Goal: Information Seeking & Learning: Learn about a topic

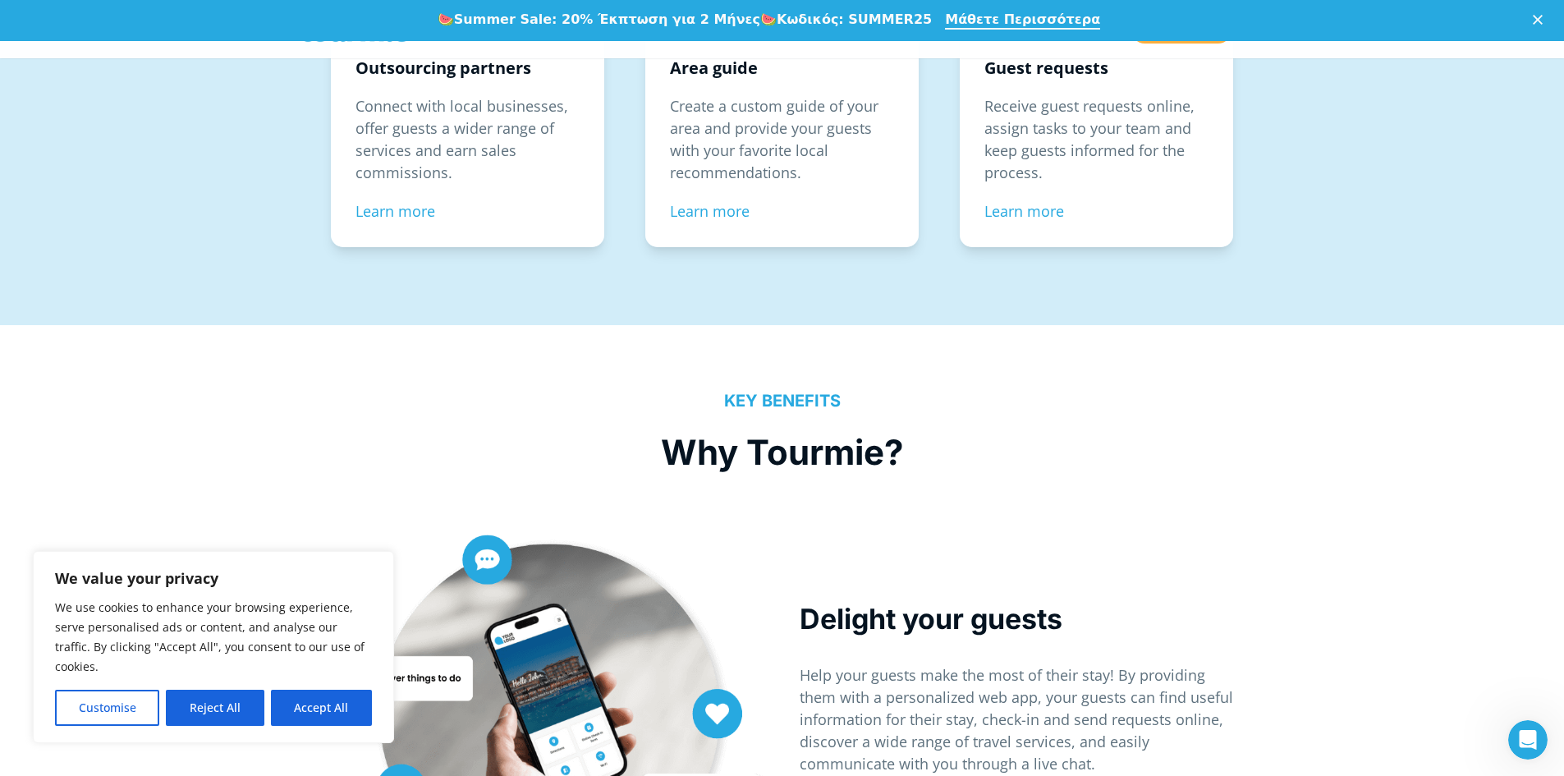
scroll to position [3170, 0]
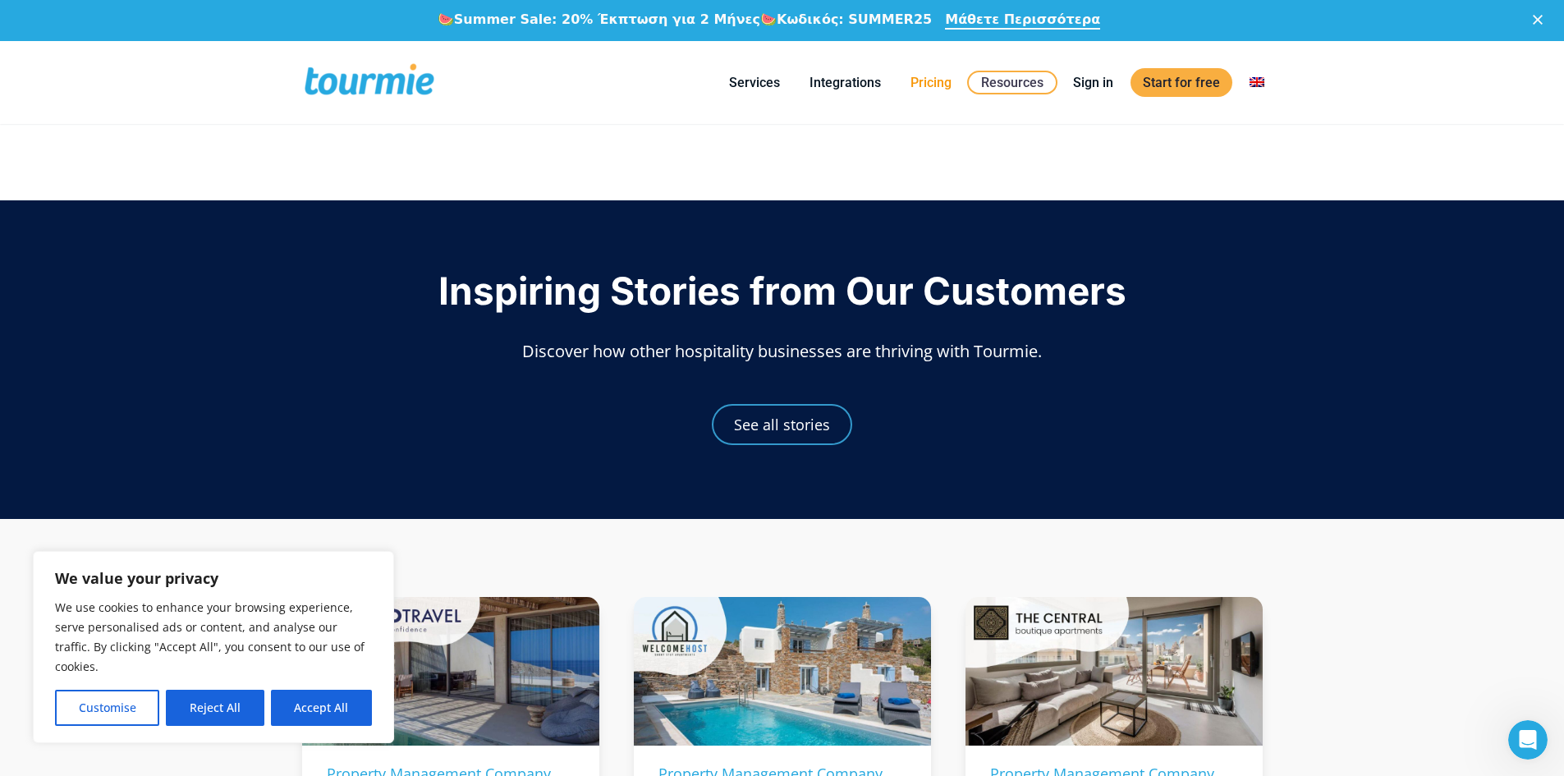
click at [937, 83] on link "Pricing" at bounding box center [931, 82] width 66 height 21
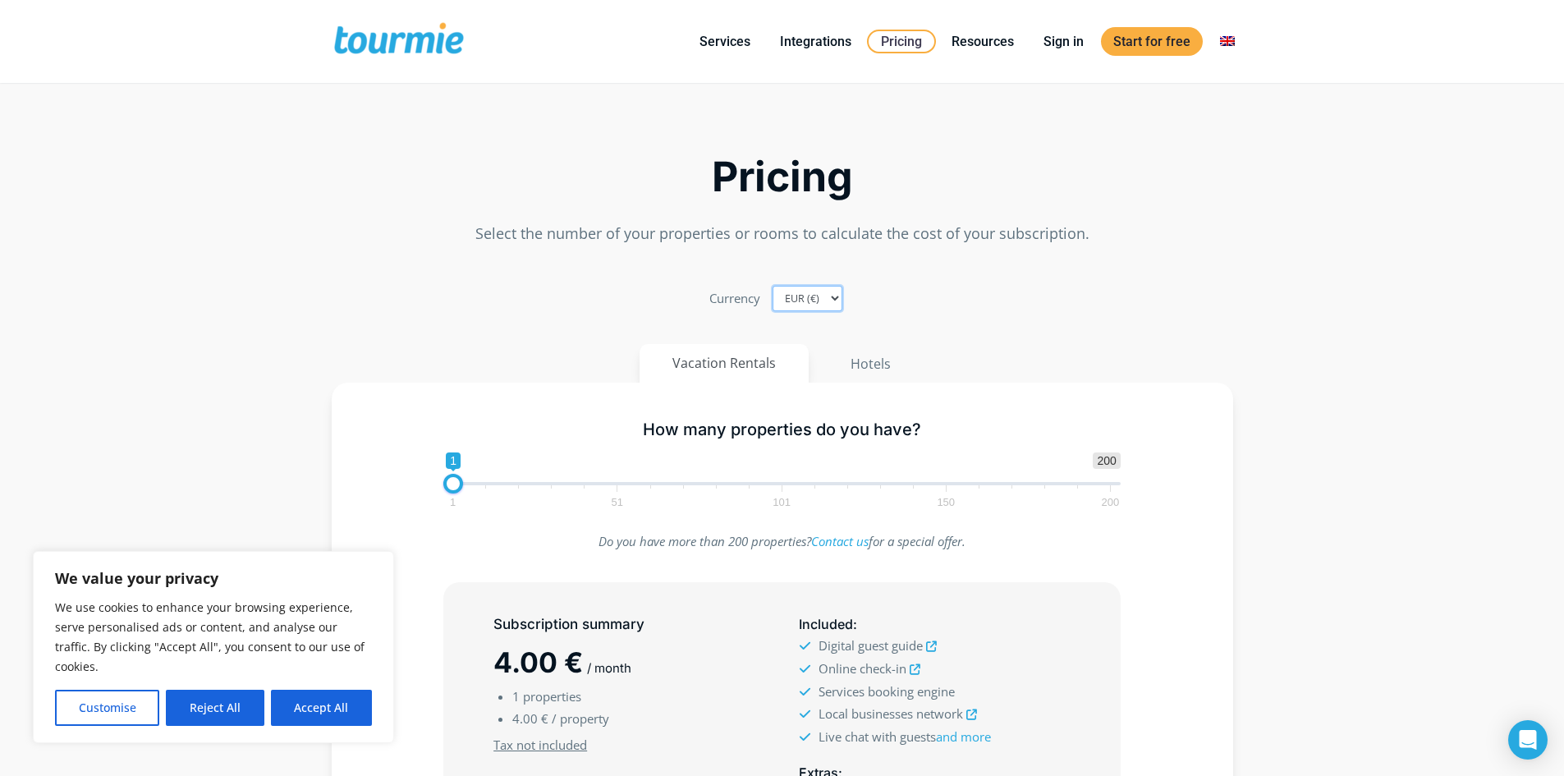
click at [823, 301] on select "EUR (€) USD ($) GBP (£)" at bounding box center [808, 298] width 70 height 25
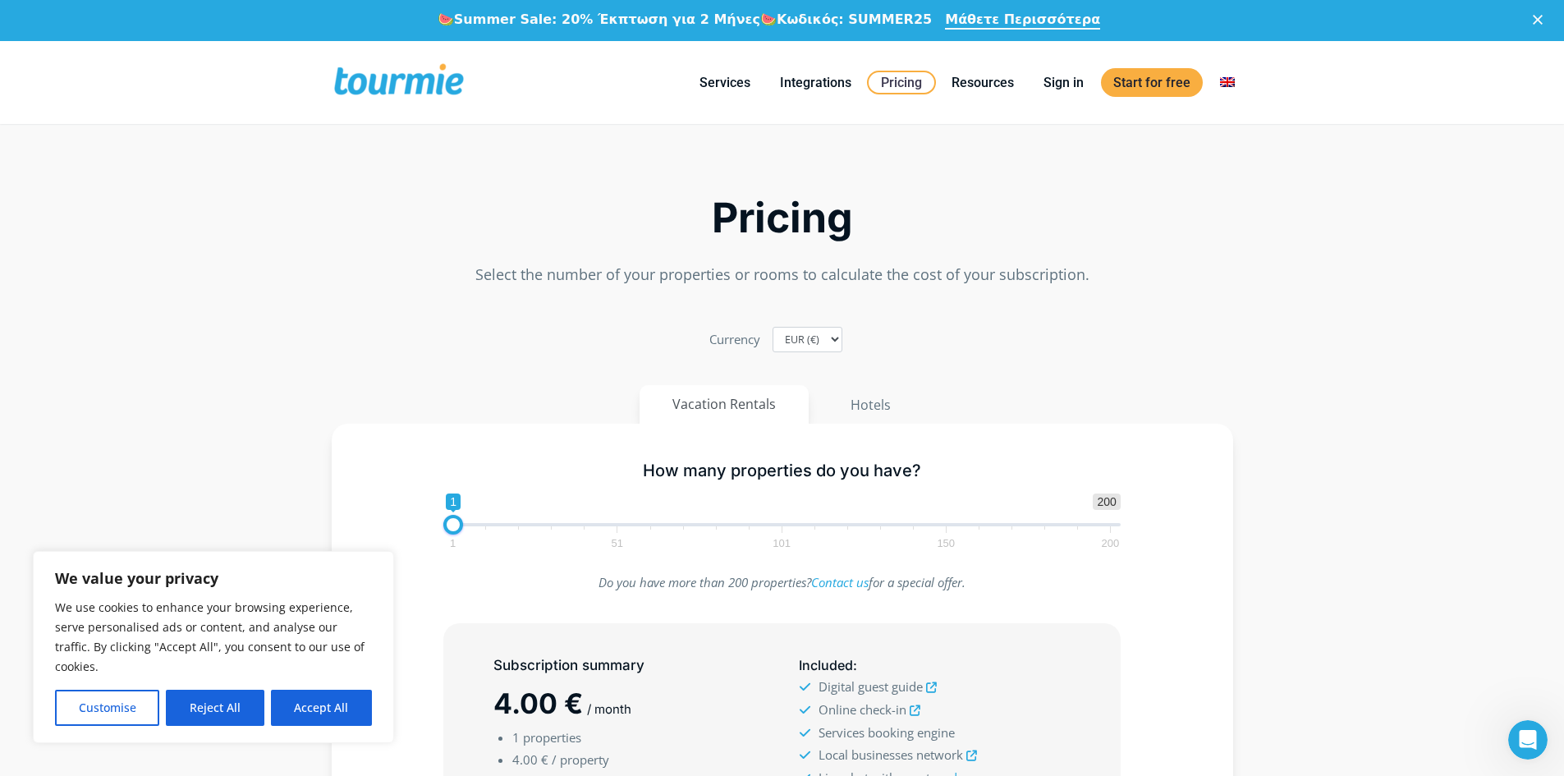
click at [823, 308] on div "Pricing Select the number of your properties or rooms to calculate the cost of …" at bounding box center [782, 619] width 936 height 967
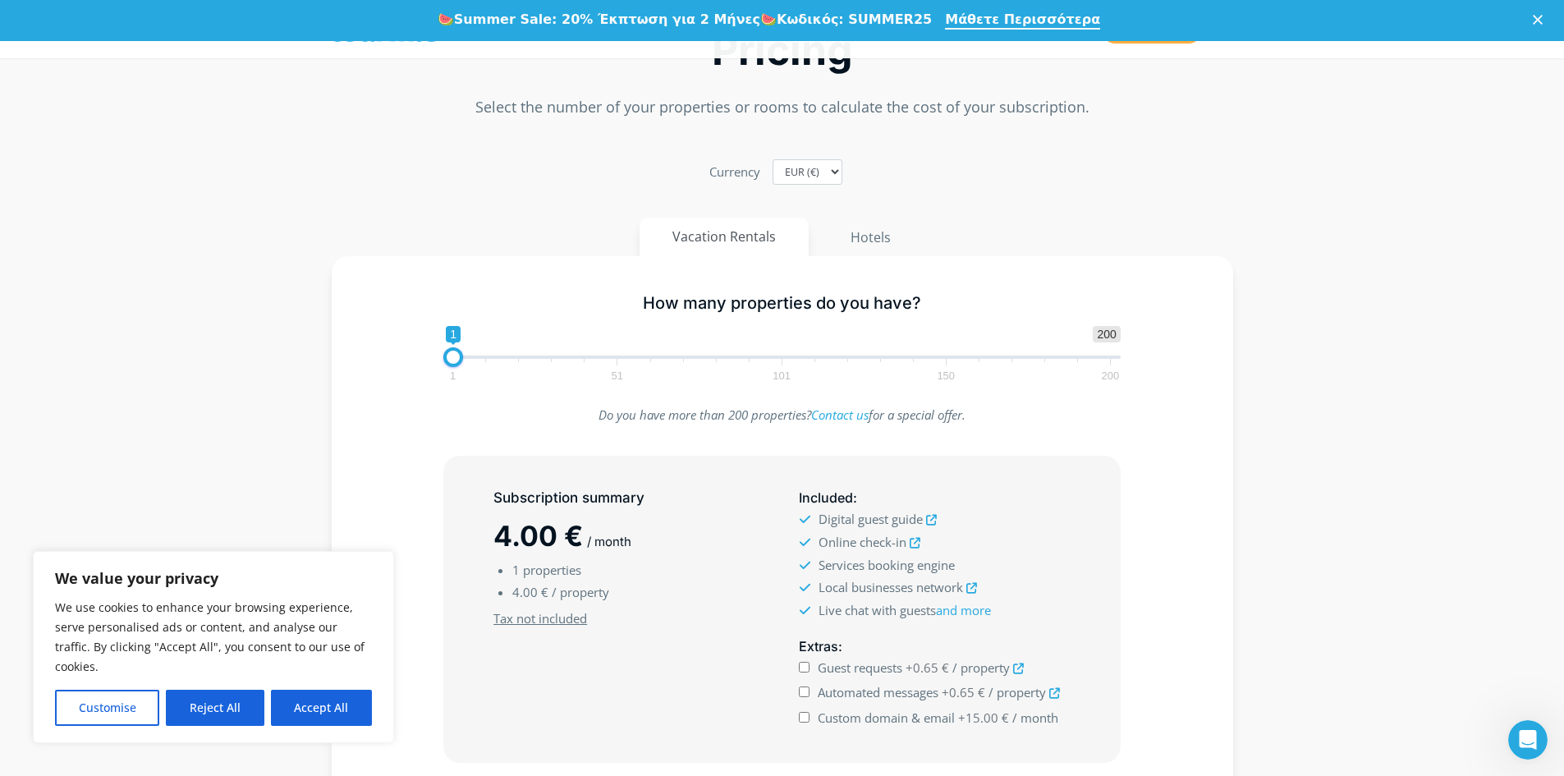
scroll to position [169, 0]
